Goal: Task Accomplishment & Management: Complete application form

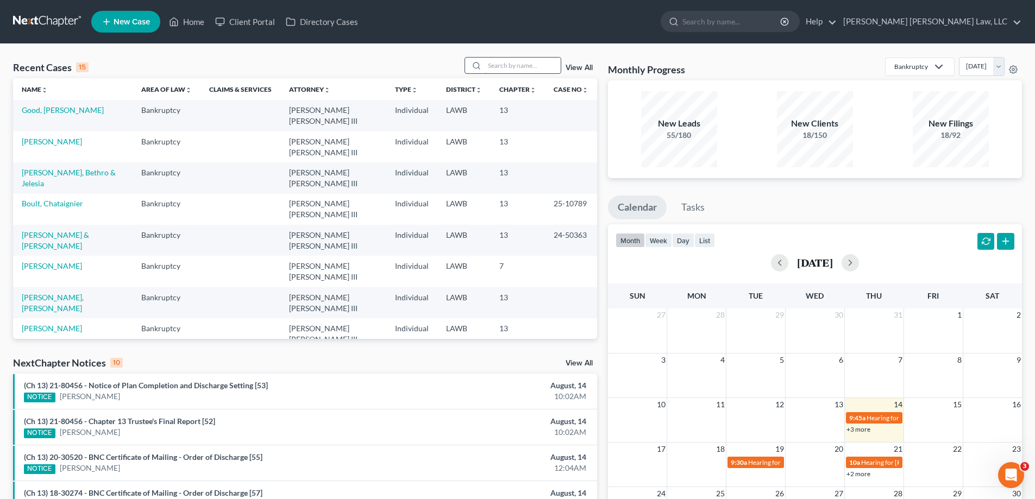
click at [508, 71] on input "search" at bounding box center [523, 66] width 76 height 16
type input "21-80388"
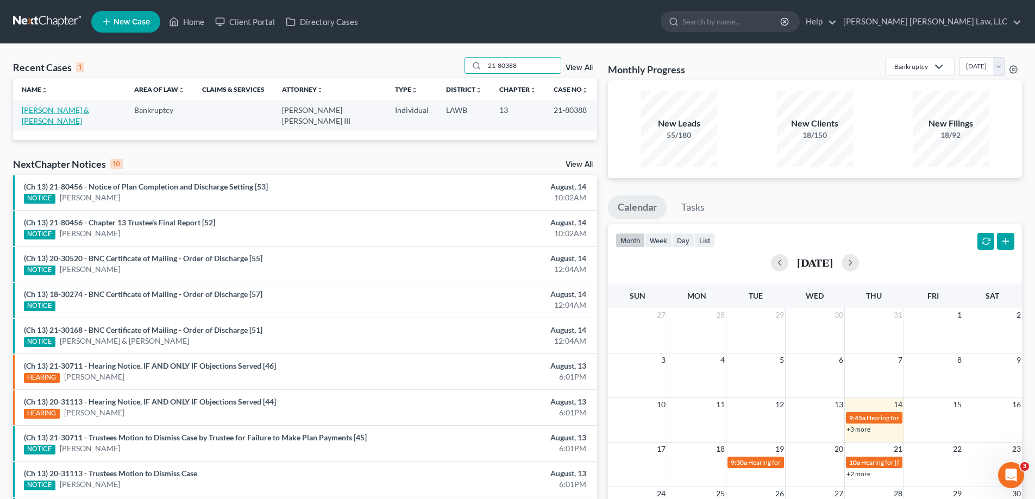
click at [67, 110] on link "[PERSON_NAME] & [PERSON_NAME]" at bounding box center [55, 115] width 67 height 20
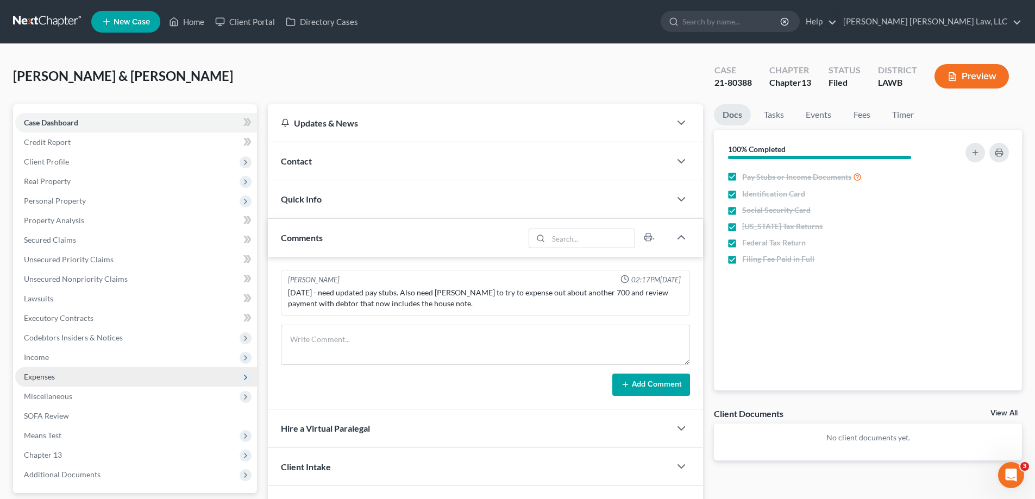
drag, startPoint x: 77, startPoint y: 357, endPoint x: 81, endPoint y: 367, distance: 10.5
click at [77, 357] on span "Income" at bounding box center [136, 358] width 242 height 20
click at [90, 377] on span "Employment Income" at bounding box center [81, 376] width 70 height 9
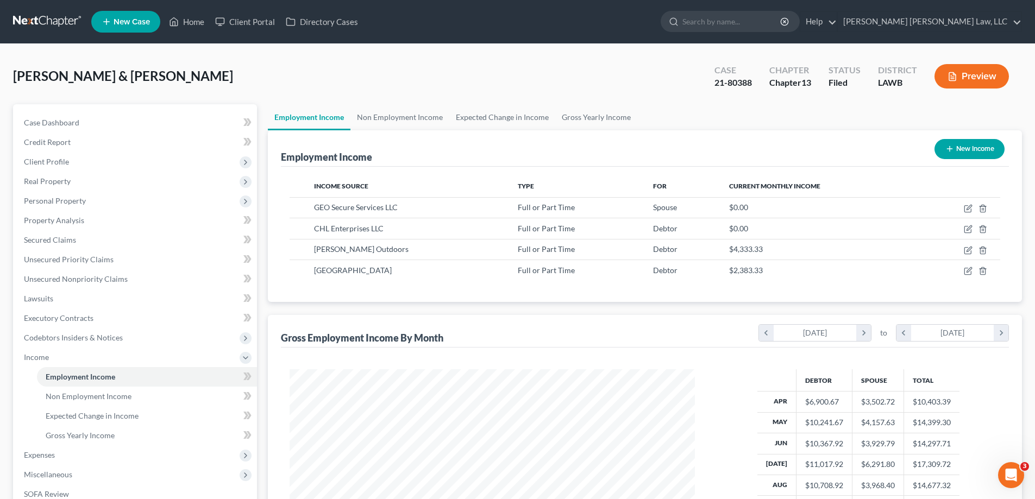
scroll to position [203, 427]
click at [188, 27] on link "Home" at bounding box center [187, 22] width 46 height 20
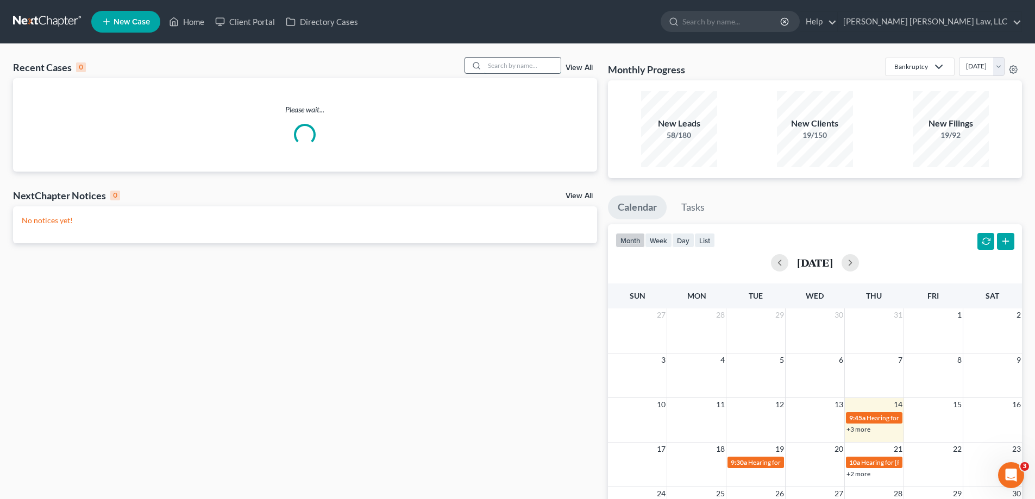
click at [524, 67] on input "search" at bounding box center [523, 66] width 76 height 16
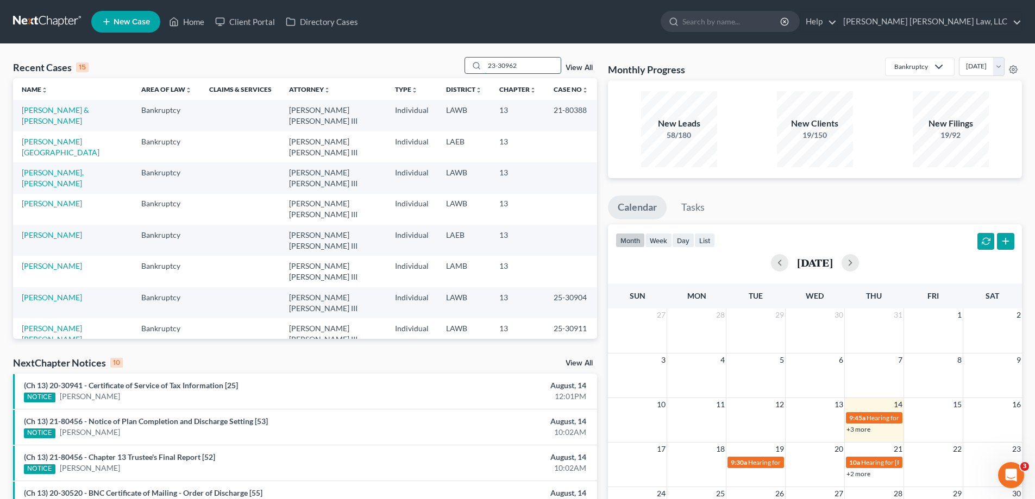
click at [541, 68] on input "23-30962" at bounding box center [523, 66] width 76 height 16
drag, startPoint x: 541, startPoint y: 68, endPoint x: 286, endPoint y: 61, distance: 254.9
click at [302, 65] on div "Recent Cases 15 23-30962 View All" at bounding box center [305, 67] width 584 height 21
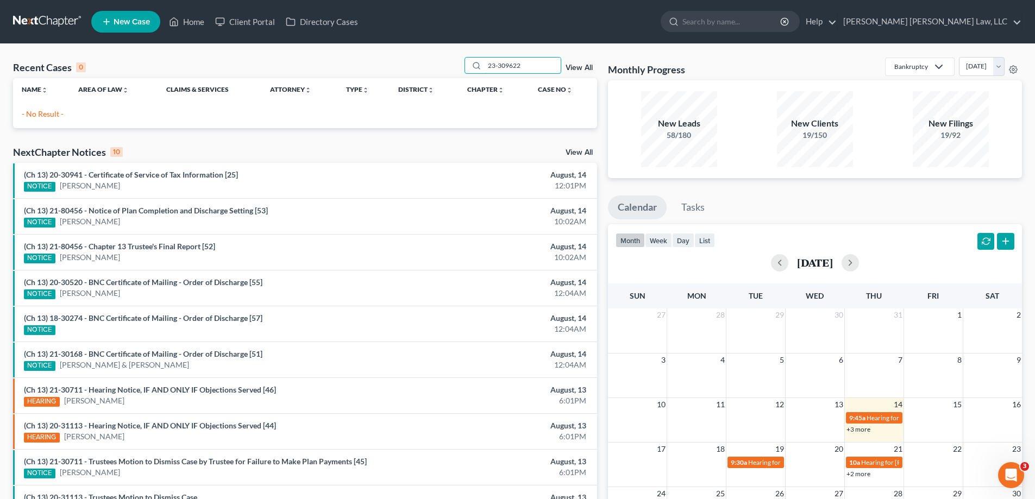
drag, startPoint x: 531, startPoint y: 67, endPoint x: 446, endPoint y: 63, distance: 85.4
click at [446, 63] on div "Recent Cases 0 23-309622 View All" at bounding box center [305, 67] width 584 height 21
type input "23-30962"
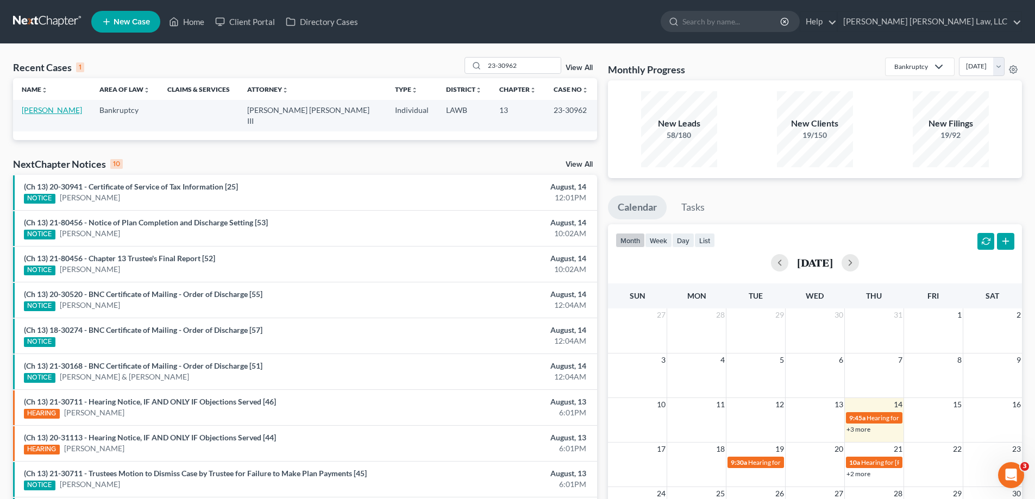
click at [29, 110] on link "[PERSON_NAME]" at bounding box center [52, 109] width 60 height 9
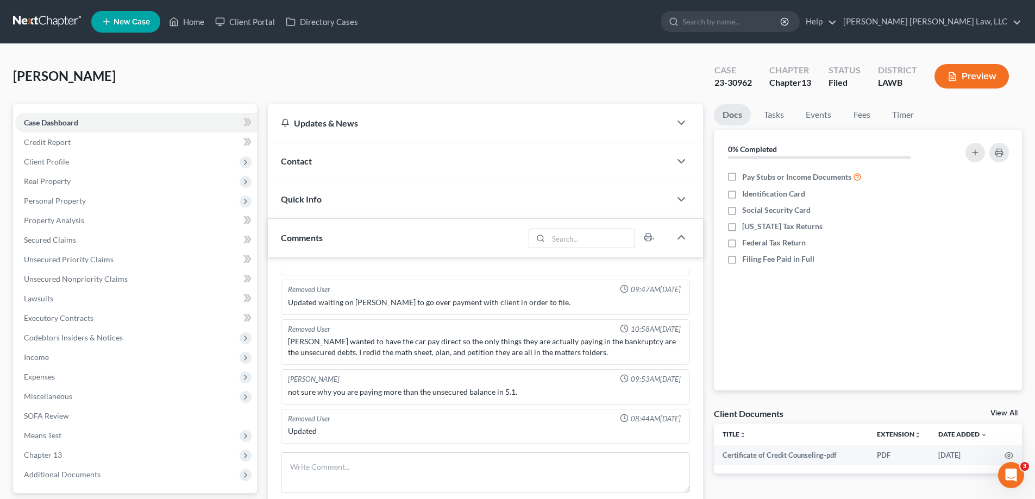
scroll to position [163, 0]
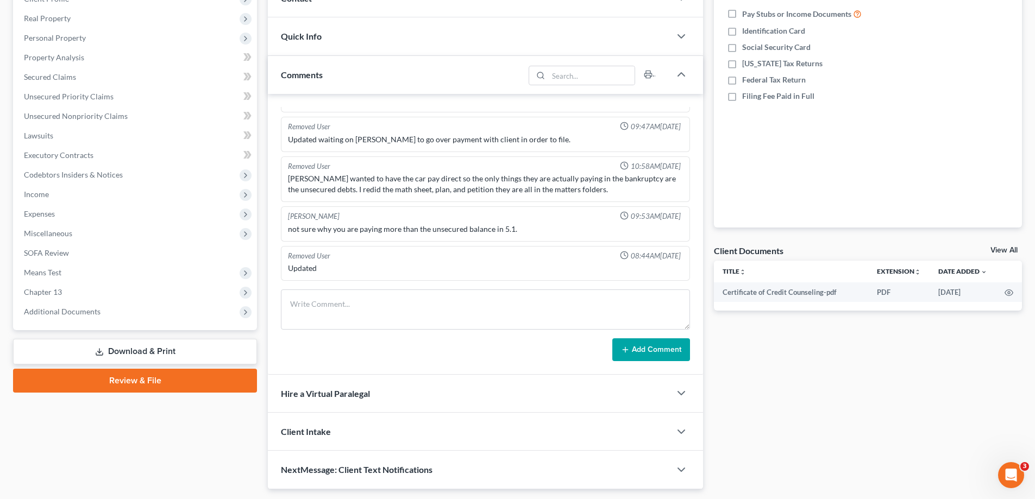
drag, startPoint x: 41, startPoint y: 293, endPoint x: 107, endPoint y: 333, distance: 76.8
click at [41, 293] on span "Chapter 13" at bounding box center [43, 291] width 38 height 9
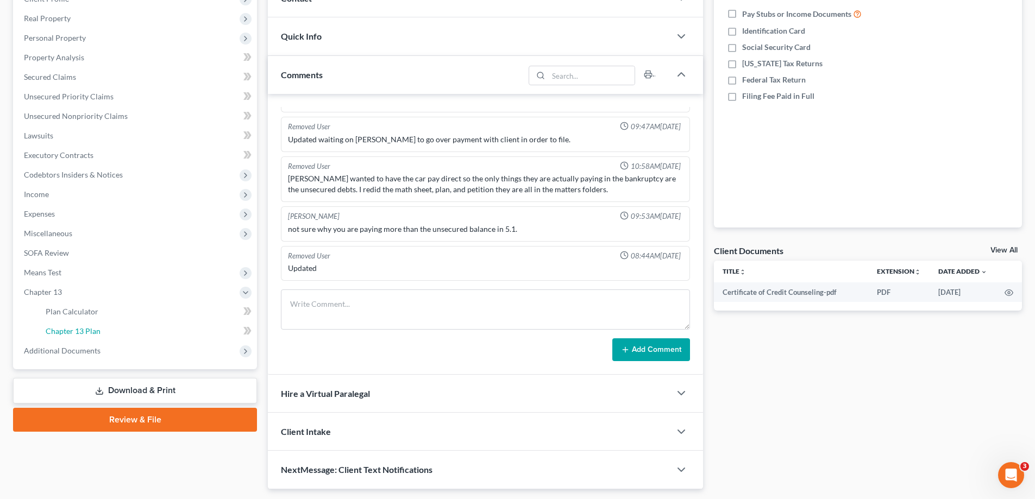
drag, startPoint x: 98, startPoint y: 330, endPoint x: 465, endPoint y: 370, distance: 369.0
click at [98, 330] on span "Chapter 13 Plan" at bounding box center [73, 331] width 55 height 9
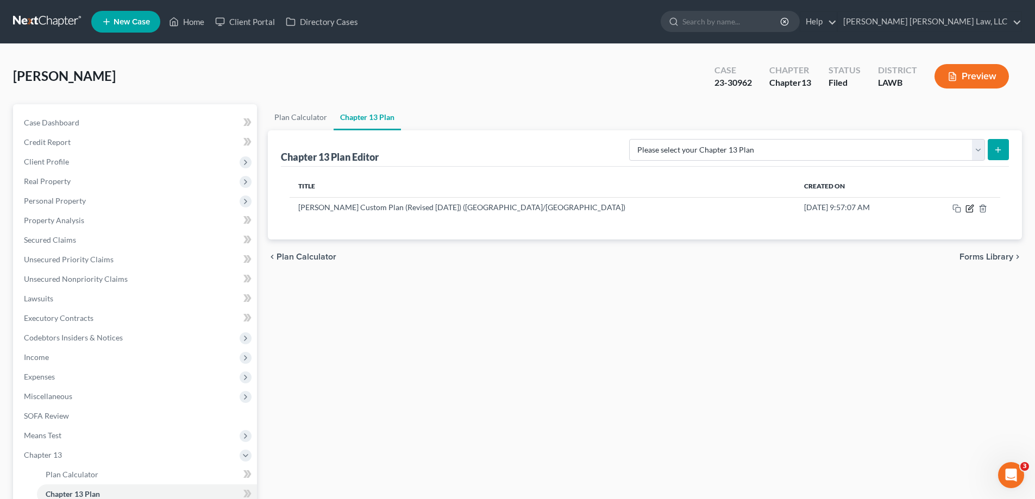
drag, startPoint x: 973, startPoint y: 210, endPoint x: 823, endPoint y: 319, distance: 185.6
click at [973, 210] on icon "button" at bounding box center [969, 208] width 7 height 7
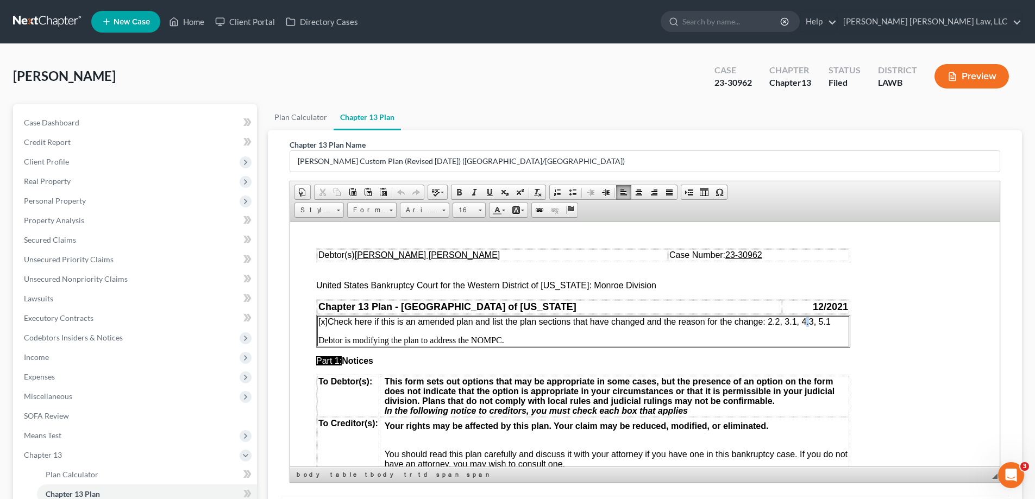
click at [808, 322] on span "[x] Check here if this is an amended plan and list the plan sections that have …" at bounding box center [574, 321] width 512 height 9
click at [737, 335] on td "[x] Check here if this is an amended plan and list the plan sections that have …" at bounding box center [583, 331] width 532 height 30
drag, startPoint x: 473, startPoint y: 339, endPoint x: 502, endPoint y: 339, distance: 28.3
click at [502, 339] on p "Debtor is modifying the plan to address the NOMPC." at bounding box center [583, 340] width 530 height 10
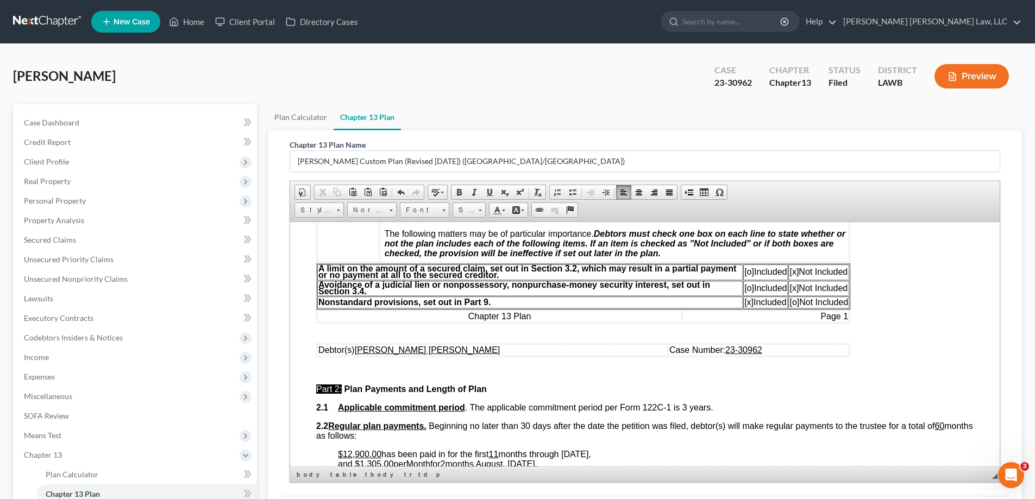
scroll to position [380, 0]
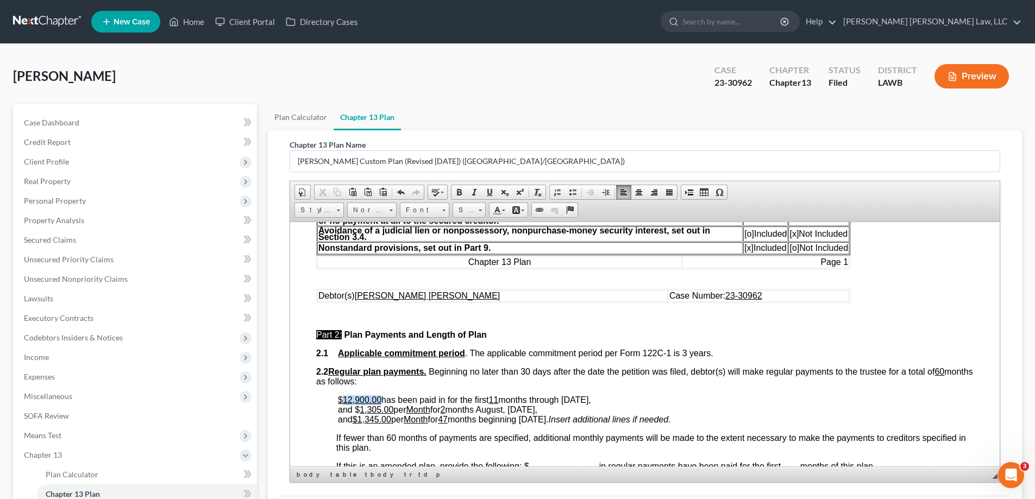
drag, startPoint x: 344, startPoint y: 402, endPoint x: 382, endPoint y: 400, distance: 38.1
click at [382, 400] on p "$12,900.00 has been paid in for the first 11 months through [DATE], and $ 1,305…" at bounding box center [656, 409] width 636 height 29
drag, startPoint x: 492, startPoint y: 400, endPoint x: 500, endPoint y: 400, distance: 8.2
click at [500, 400] on p "$28,960.00 has been paid in for the first 11 months through [DATE], and $ 1,305…" at bounding box center [656, 409] width 636 height 29
drag, startPoint x: 335, startPoint y: 412, endPoint x: 652, endPoint y: 405, distance: 316.9
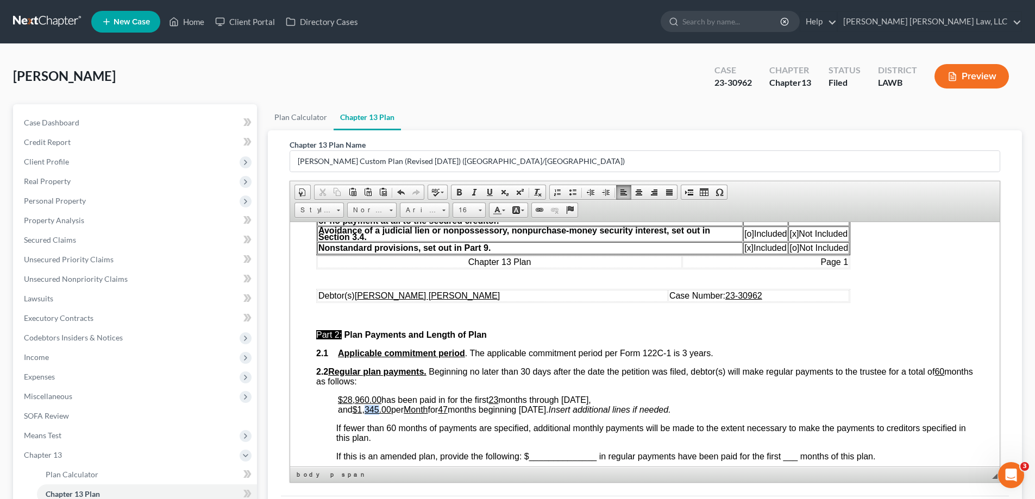
drag, startPoint x: 366, startPoint y: 409, endPoint x: 380, endPoint y: 409, distance: 14.1
click at [380, 409] on span "1,345.00" at bounding box center [375, 409] width 34 height 9
drag, startPoint x: 452, startPoint y: 408, endPoint x: 459, endPoint y: 411, distance: 7.6
click at [448, 411] on span "47" at bounding box center [443, 409] width 10 height 9
drag, startPoint x: 547, startPoint y: 411, endPoint x: 586, endPoint y: 410, distance: 38.6
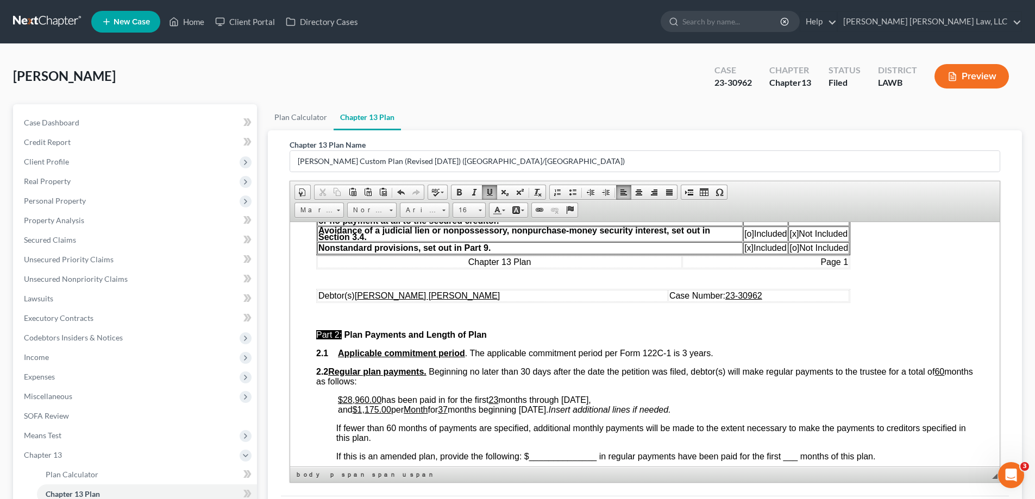
click at [549, 410] on span "and $ 1,175.00 per Month for 37 months beginning [DATE]." at bounding box center [443, 409] width 211 height 9
click at [591, 398] on span "months through [DATE]," at bounding box center [544, 399] width 92 height 9
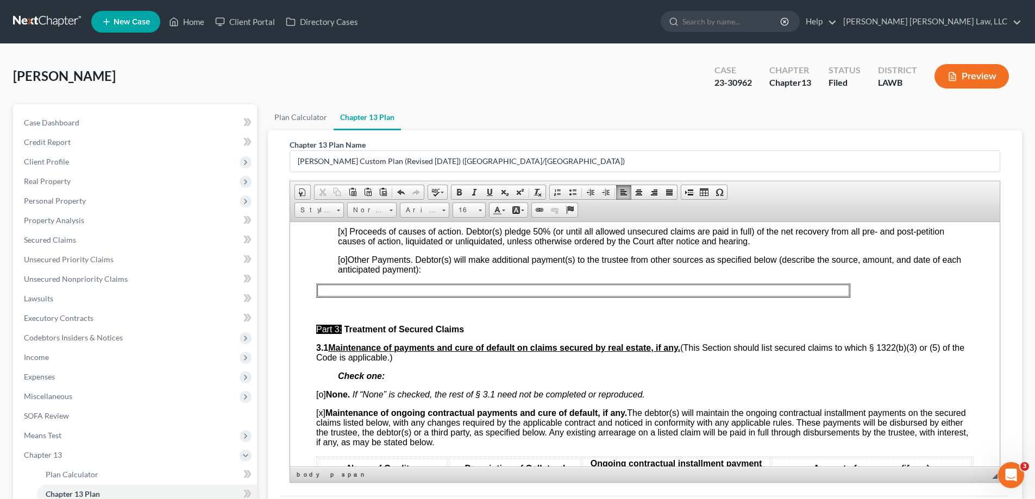
scroll to position [1032, 0]
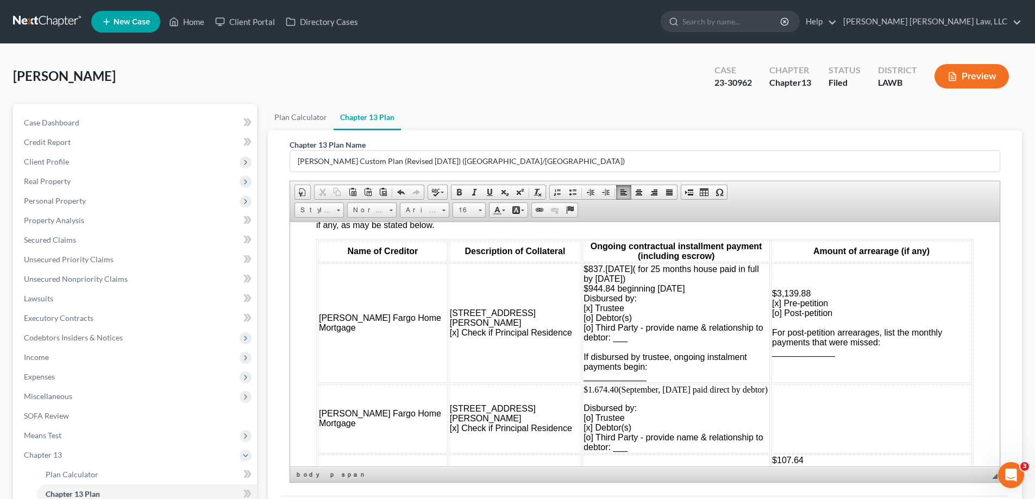
click at [666, 287] on td "$837.[DATE]( for 25 months house paid in full by [DATE]) $944.84 beginning [DAT…" at bounding box center [676, 323] width 187 height 120
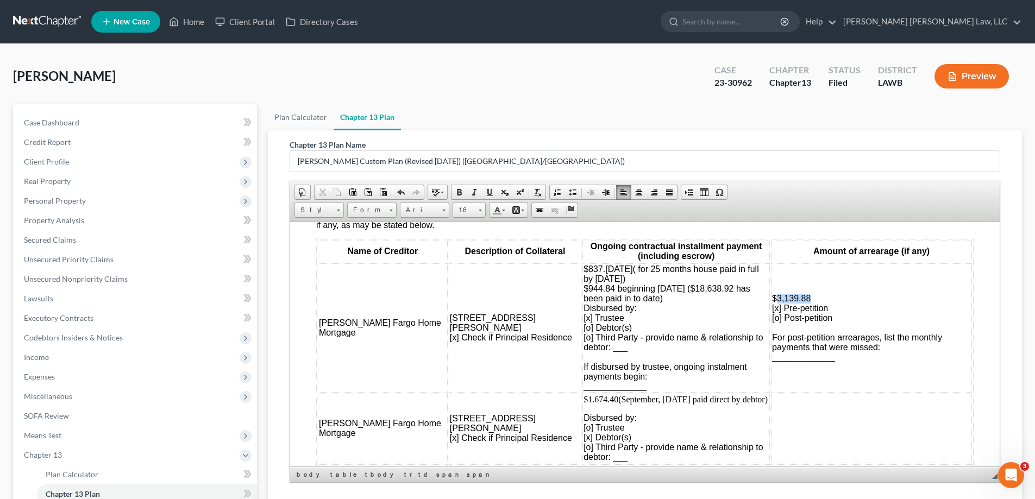
drag, startPoint x: 789, startPoint y: 287, endPoint x: 755, endPoint y: 288, distance: 33.7
click at [771, 288] on td "$3,139.88 [x] Pre-petition [o] Post-petition For post-petition arrearages, list…" at bounding box center [871, 327] width 201 height 129
click at [793, 287] on td "$3,139.88 [x] Pre-petition [o] Post-petition For post-petition arrearages, list…" at bounding box center [871, 327] width 201 height 129
drag, startPoint x: 775, startPoint y: 288, endPoint x: 751, endPoint y: 283, distance: 24.4
click at [771, 283] on td "$3,139.88 [x] Pre-petition [o] Post-petition For post-petition arrearages, list…" at bounding box center [871, 327] width 201 height 129
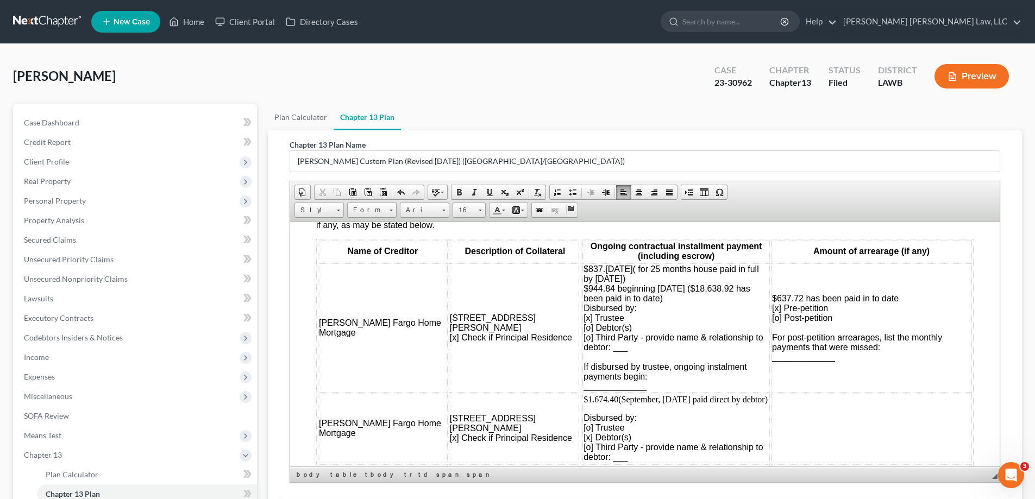
scroll to position [1195, 0]
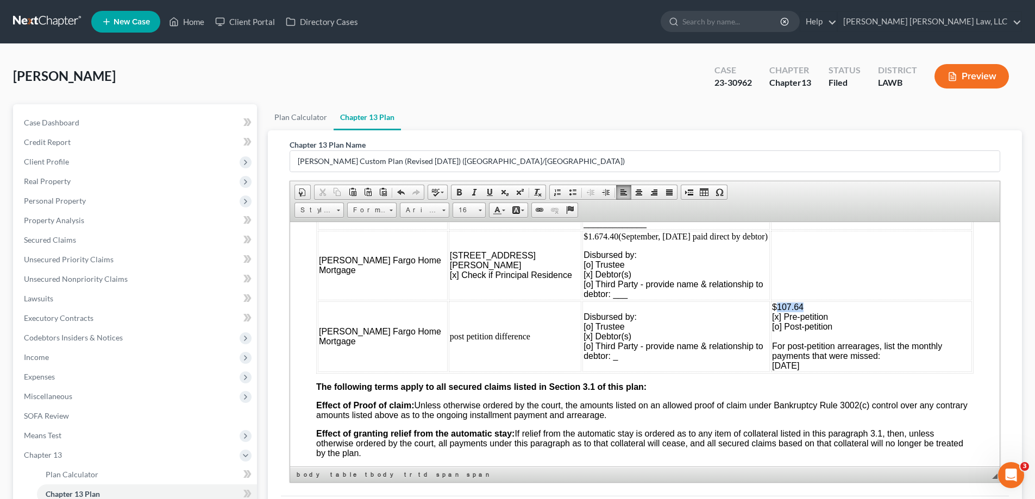
drag, startPoint x: 770, startPoint y: 275, endPoint x: 755, endPoint y: 273, distance: 15.3
click at [771, 301] on td "$107.64 [x] Pre-petition [o] Post-petition For post-petition arrearages, list t…" at bounding box center [871, 336] width 201 height 71
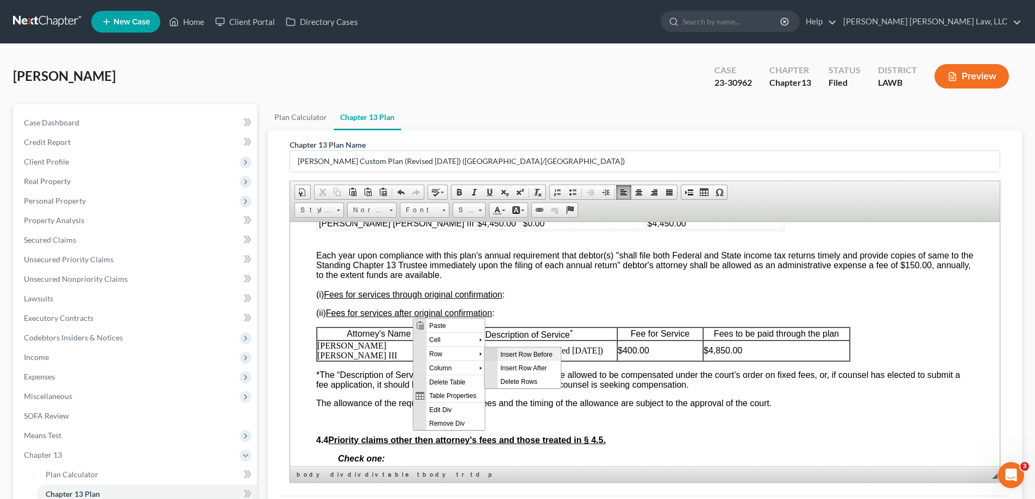
scroll to position [0, 0]
drag, startPoint x: 511, startPoint y: 362, endPoint x: 613, endPoint y: 467, distance: 145.6
click at [511, 362] on span "Insert Row After" at bounding box center [529, 368] width 63 height 14
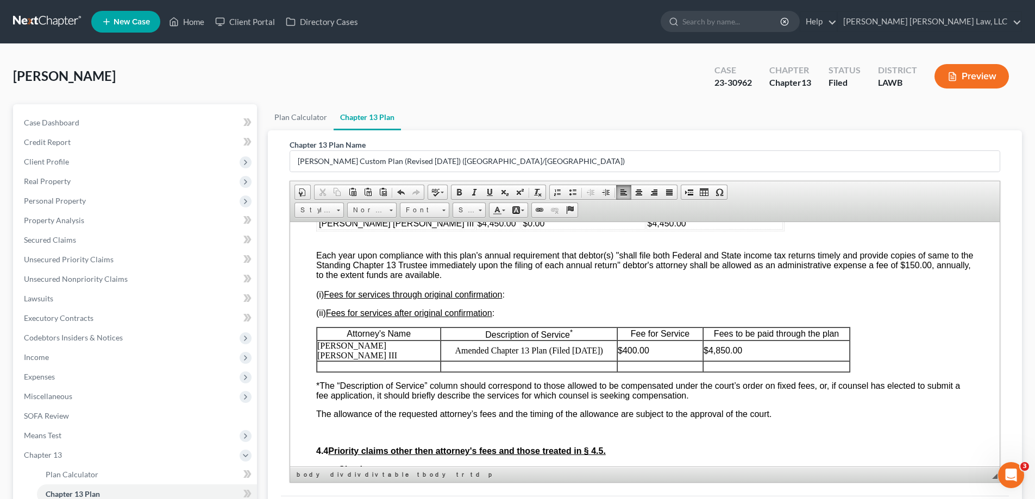
click at [393, 361] on td at bounding box center [379, 366] width 124 height 11
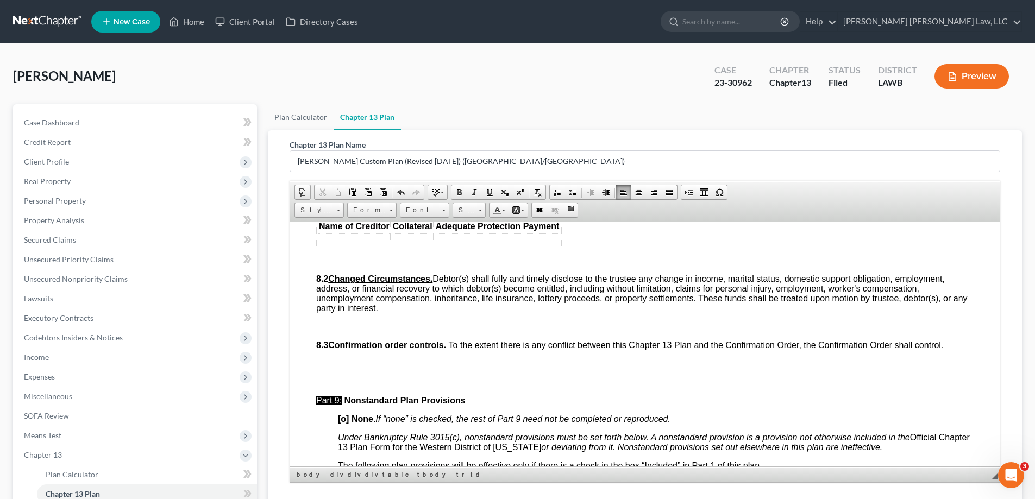
scroll to position [3532, 0]
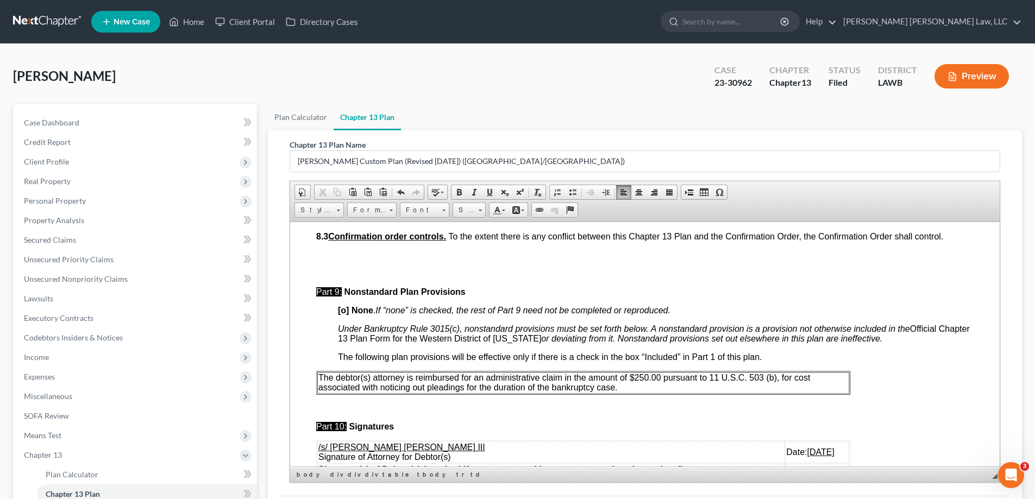
drag, startPoint x: 790, startPoint y: 405, endPoint x: 834, endPoint y: 403, distance: 44.0
click at [834, 441] on td "Date: [DATE]" at bounding box center [817, 452] width 64 height 22
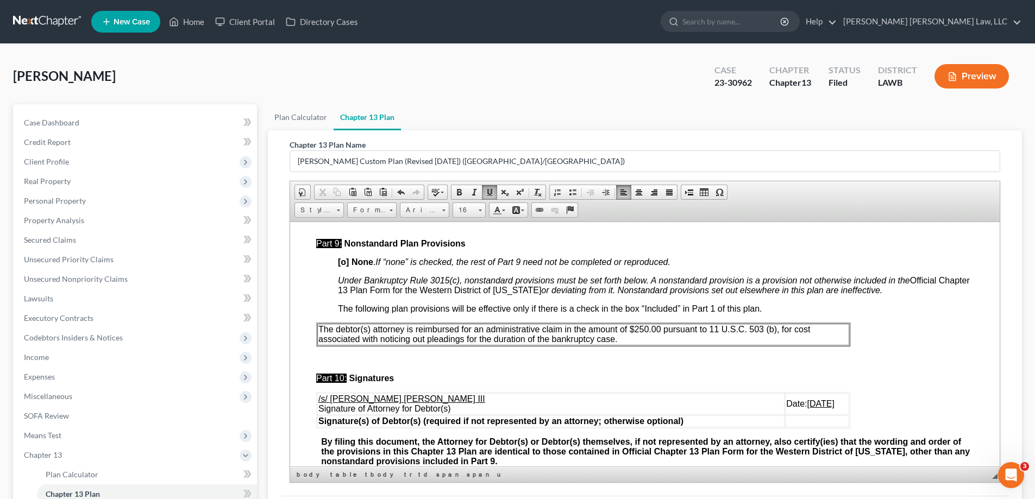
scroll to position [137, 0]
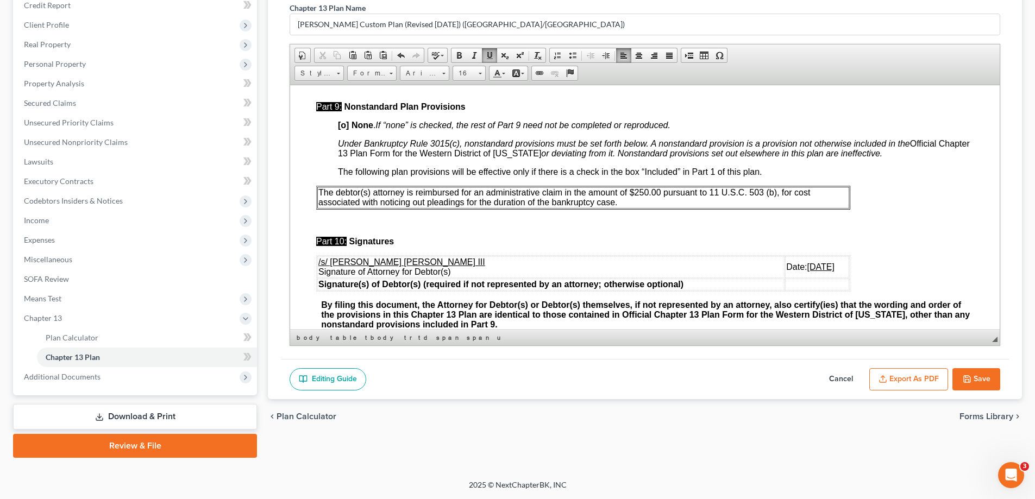
click at [972, 373] on button "Save" at bounding box center [977, 379] width 48 height 23
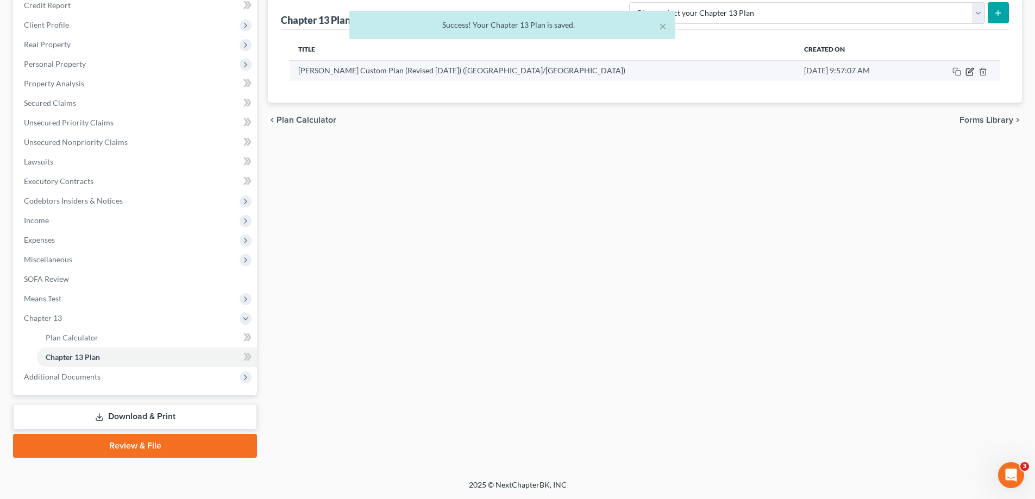
click at [968, 70] on icon "button" at bounding box center [970, 71] width 9 height 9
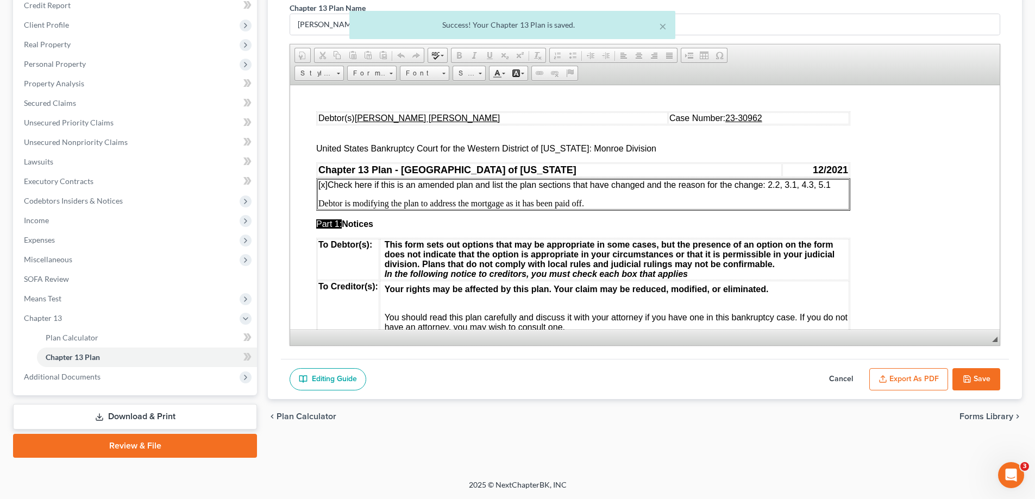
scroll to position [0, 0]
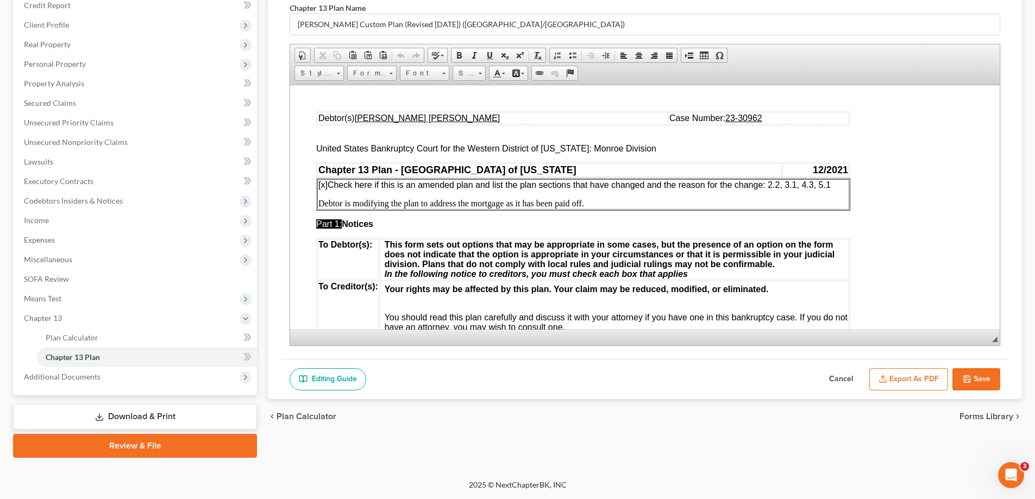
click at [912, 389] on button "Export as PDF" at bounding box center [908, 379] width 79 height 23
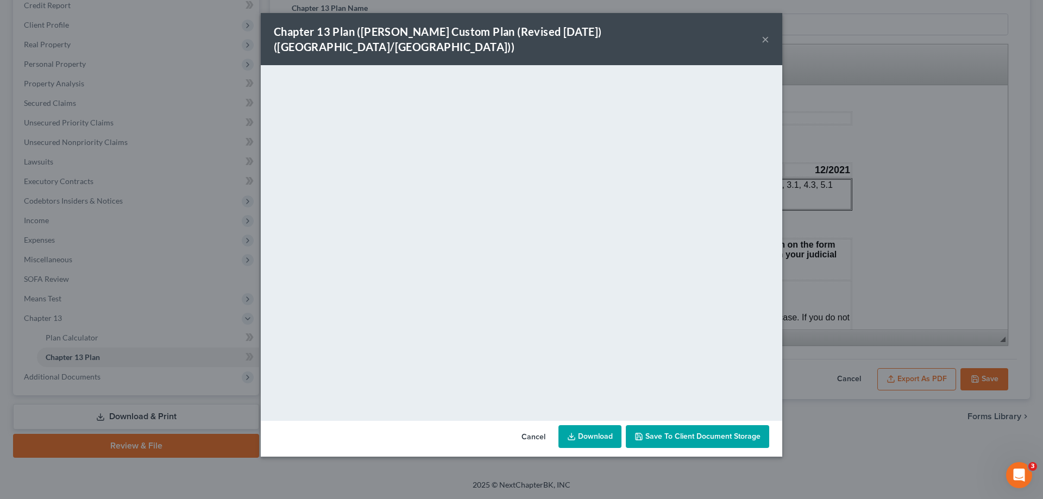
click at [756, 33] on div "Chapter 13 Plan ([PERSON_NAME] Custom Plan (Revised [DATE]) ([GEOGRAPHIC_DATA]/…" at bounding box center [522, 39] width 522 height 52
click at [765, 33] on button "×" at bounding box center [766, 39] width 8 height 13
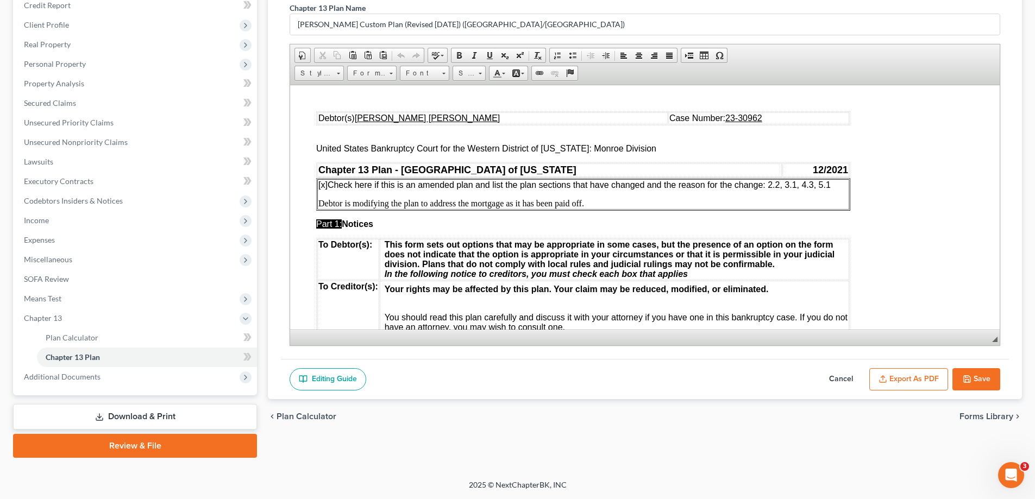
drag, startPoint x: 986, startPoint y: 371, endPoint x: 921, endPoint y: 366, distance: 65.4
click at [986, 371] on button "Save" at bounding box center [977, 379] width 48 height 23
